Goal: Use online tool/utility: Utilize a website feature to perform a specific function

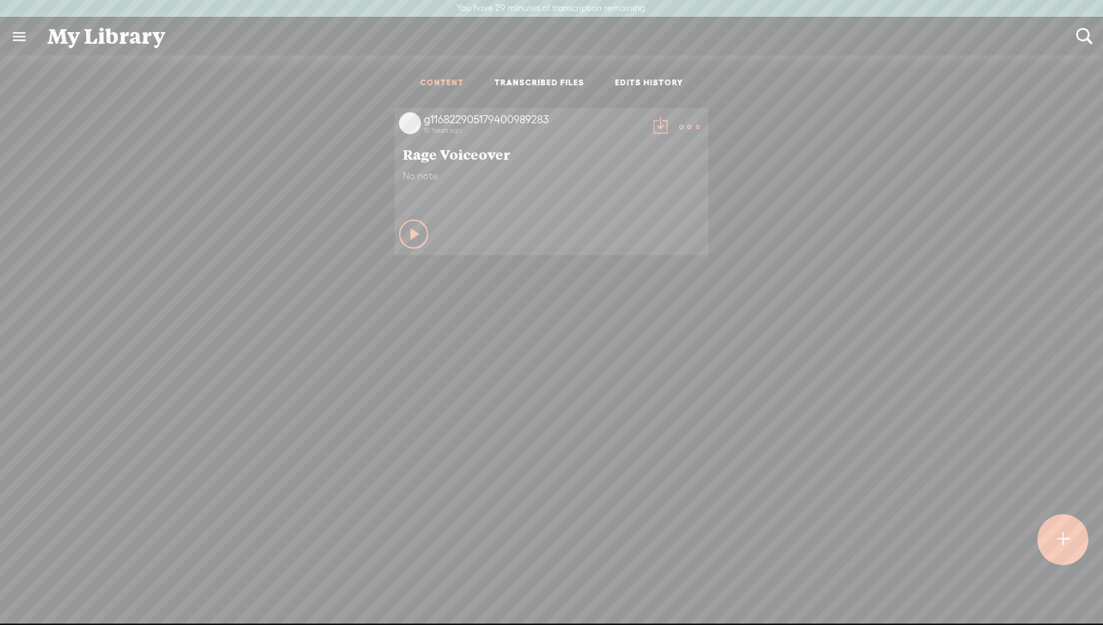
click at [1063, 551] on t at bounding box center [1062, 540] width 13 height 34
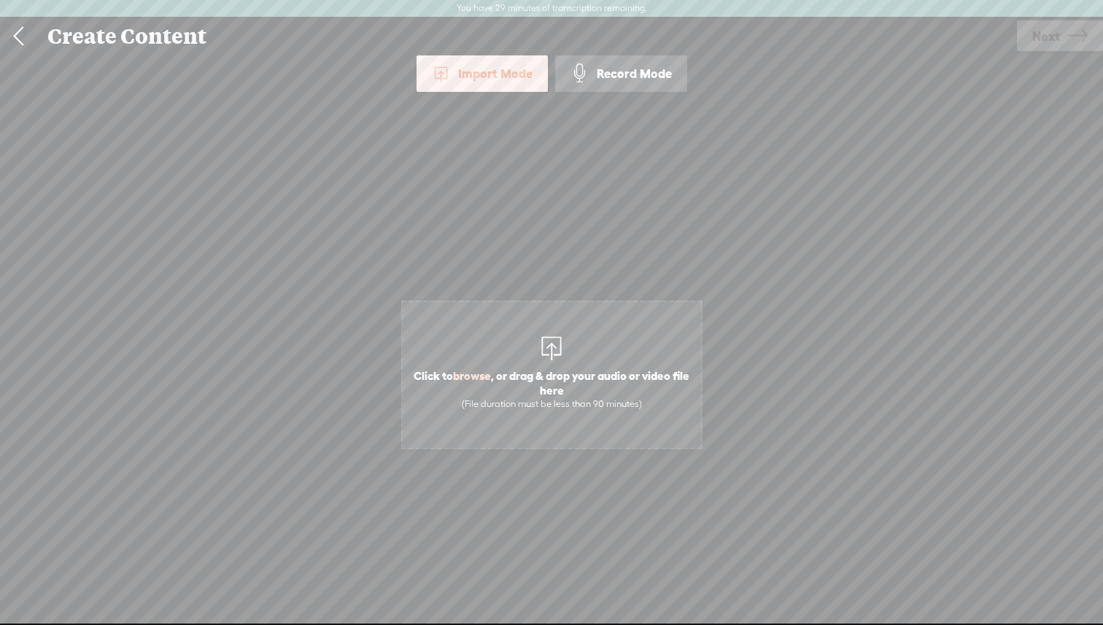
click at [535, 358] on span "Click to browse , or drag & drop your audio or video file here (File duration m…" at bounding box center [551, 375] width 301 height 149
click at [1053, 36] on span "Next" at bounding box center [1046, 36] width 28 height 37
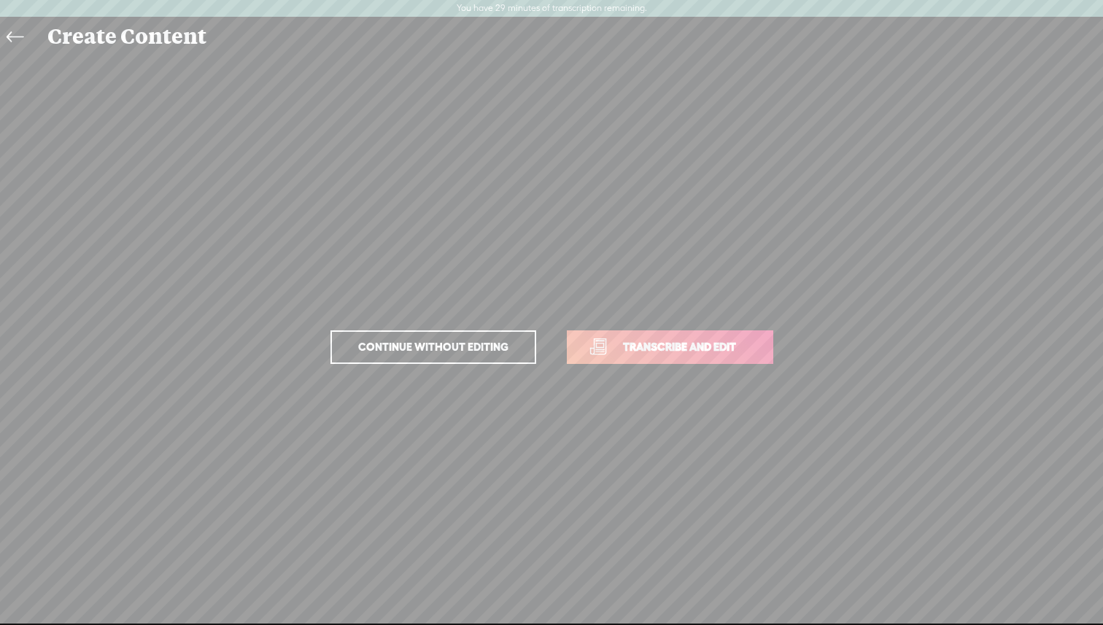
click at [665, 347] on span "Transcribe and edit" at bounding box center [680, 346] width 144 height 17
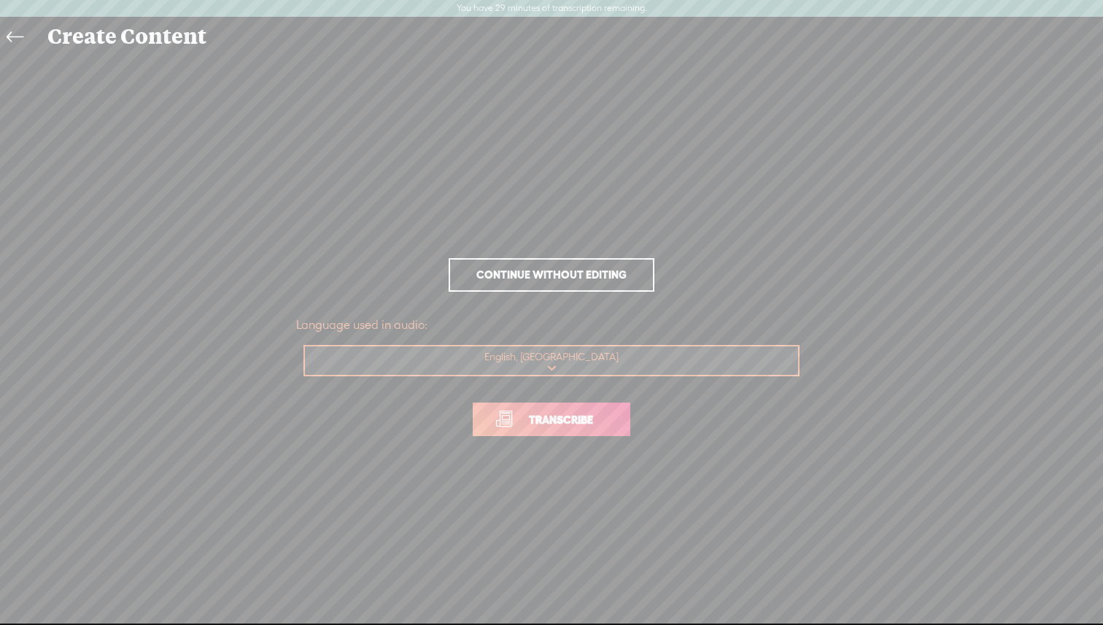
click at [584, 374] on select "Choose a language Afrikaans Albanian Amharic Arabic, Gulf Arabic, Modern Standa…" at bounding box center [552, 361] width 495 height 30
click at [305, 346] on select "Choose a language Afrikaans Albanian Amharic Arabic, Gulf Arabic, Modern Standa…" at bounding box center [552, 361] width 495 height 30
click at [573, 419] on span "Transcribe" at bounding box center [561, 419] width 95 height 17
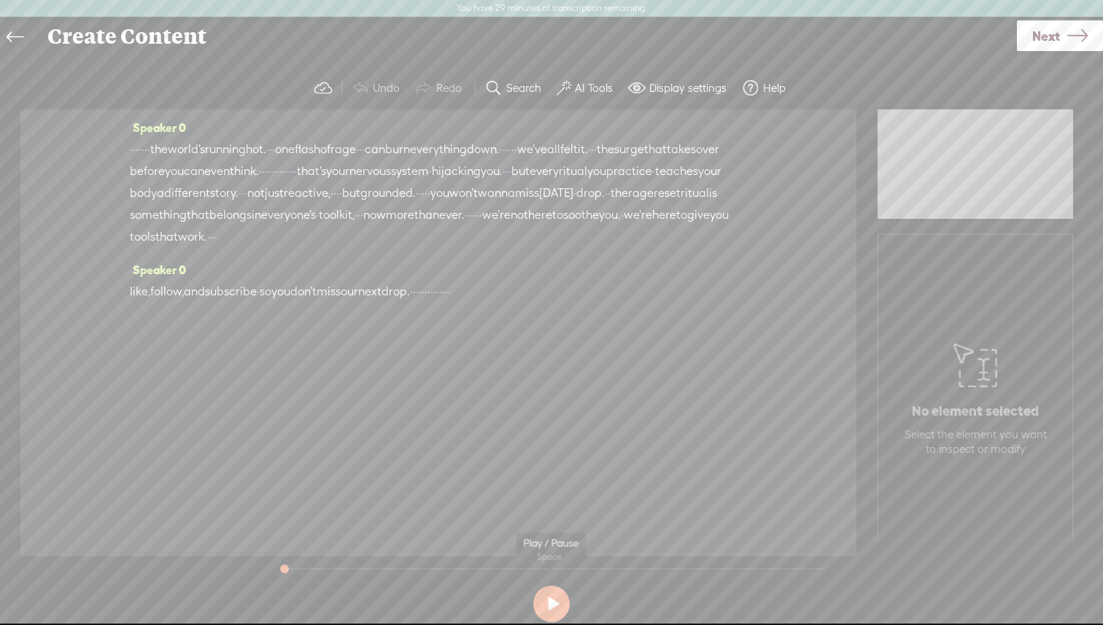
click at [556, 607] on button at bounding box center [551, 604] width 36 height 36
click at [145, 136] on div "Speaker 0 · · · · · · · · the world's running hot. · · · one flash of rage · · …" at bounding box center [438, 188] width 617 height 142
click at [146, 131] on span "Speaker 0" at bounding box center [158, 127] width 56 height 13
click at [111, 174] on div "Speaker 0 · · · · · · · · the world's running hot. · · · one flash of rage · · …" at bounding box center [438, 326] width 836 height 434
click at [74, 195] on div "Speaker 0 · · · · · · · · the world's running hot. · · · one flash of rage · · …" at bounding box center [438, 326] width 836 height 434
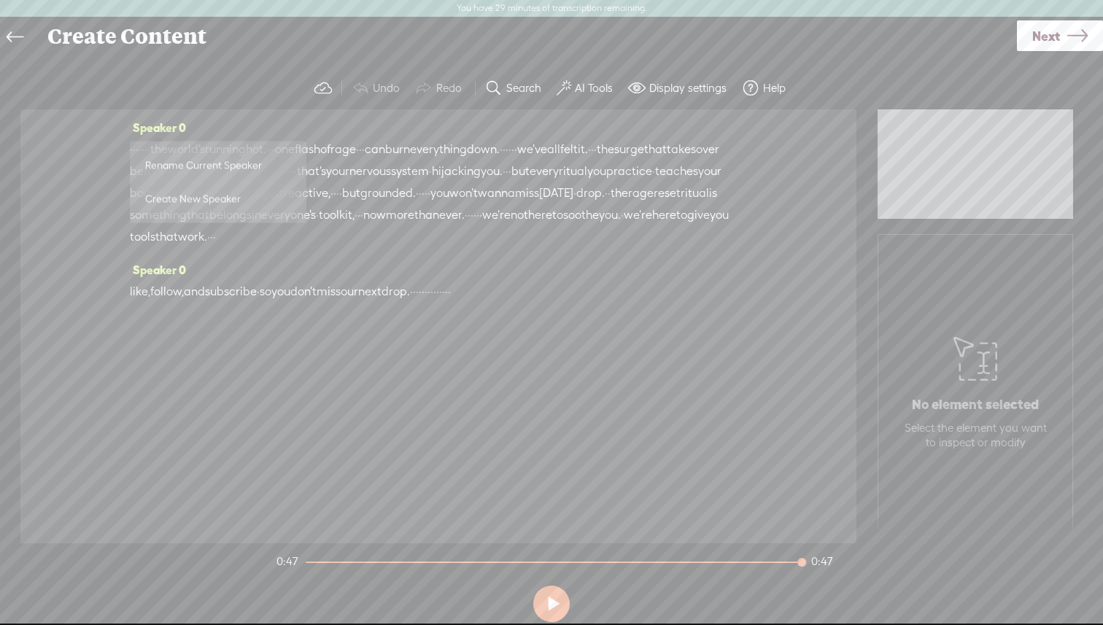
click at [347, 287] on div "Speaker 0 like, follow, and subscribe · so you don't miss our next drop. · · · …" at bounding box center [438, 286] width 617 height 55
click at [587, 182] on span "you" at bounding box center [596, 171] width 19 height 22
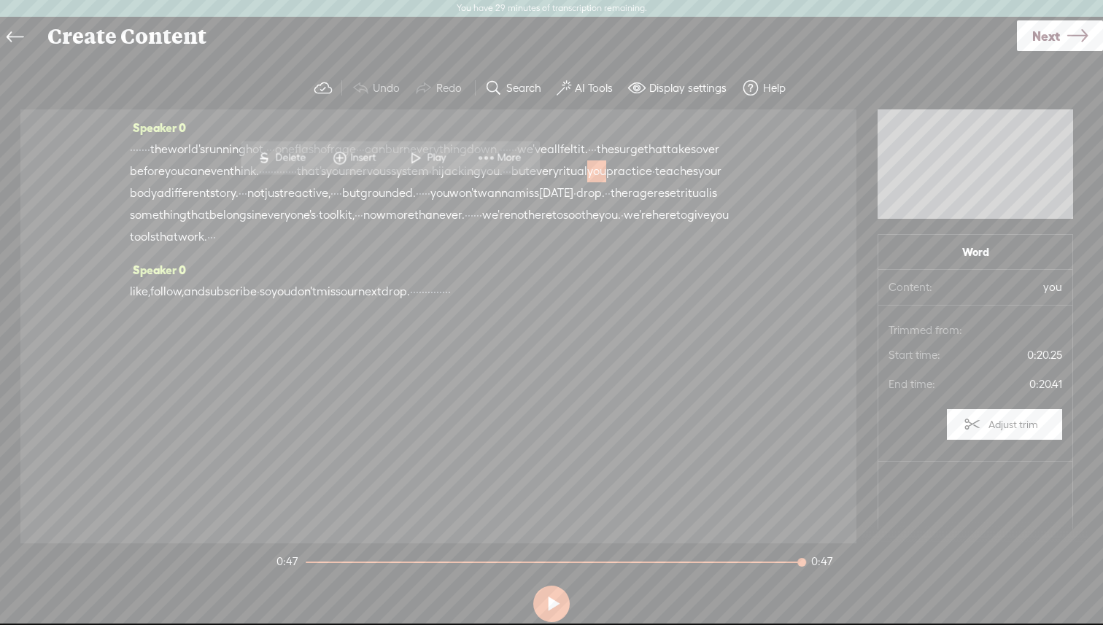
click at [144, 147] on span "·" at bounding box center [143, 150] width 3 height 22
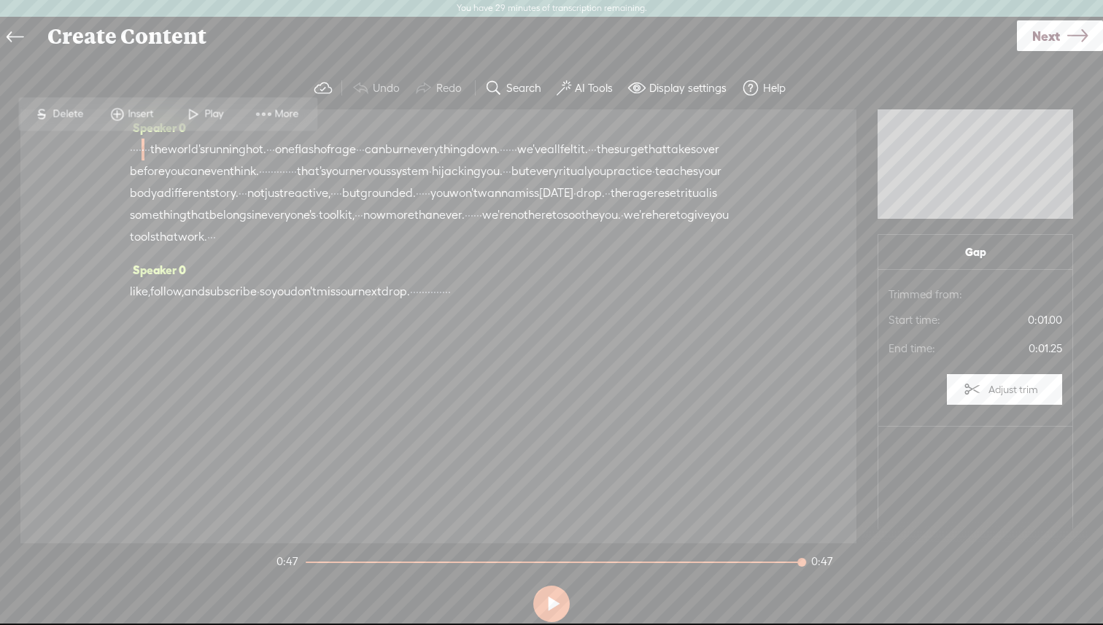
click at [578, 87] on label "AI Tools" at bounding box center [594, 88] width 38 height 15
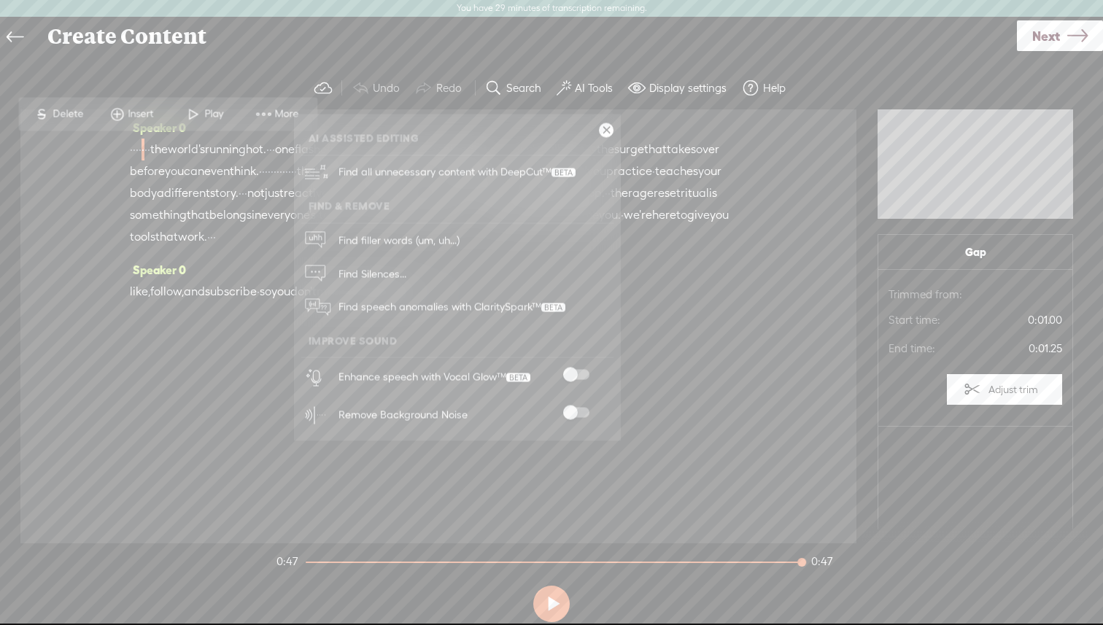
click at [570, 371] on span at bounding box center [576, 375] width 26 height 10
